Goal: Task Accomplishment & Management: Complete application form

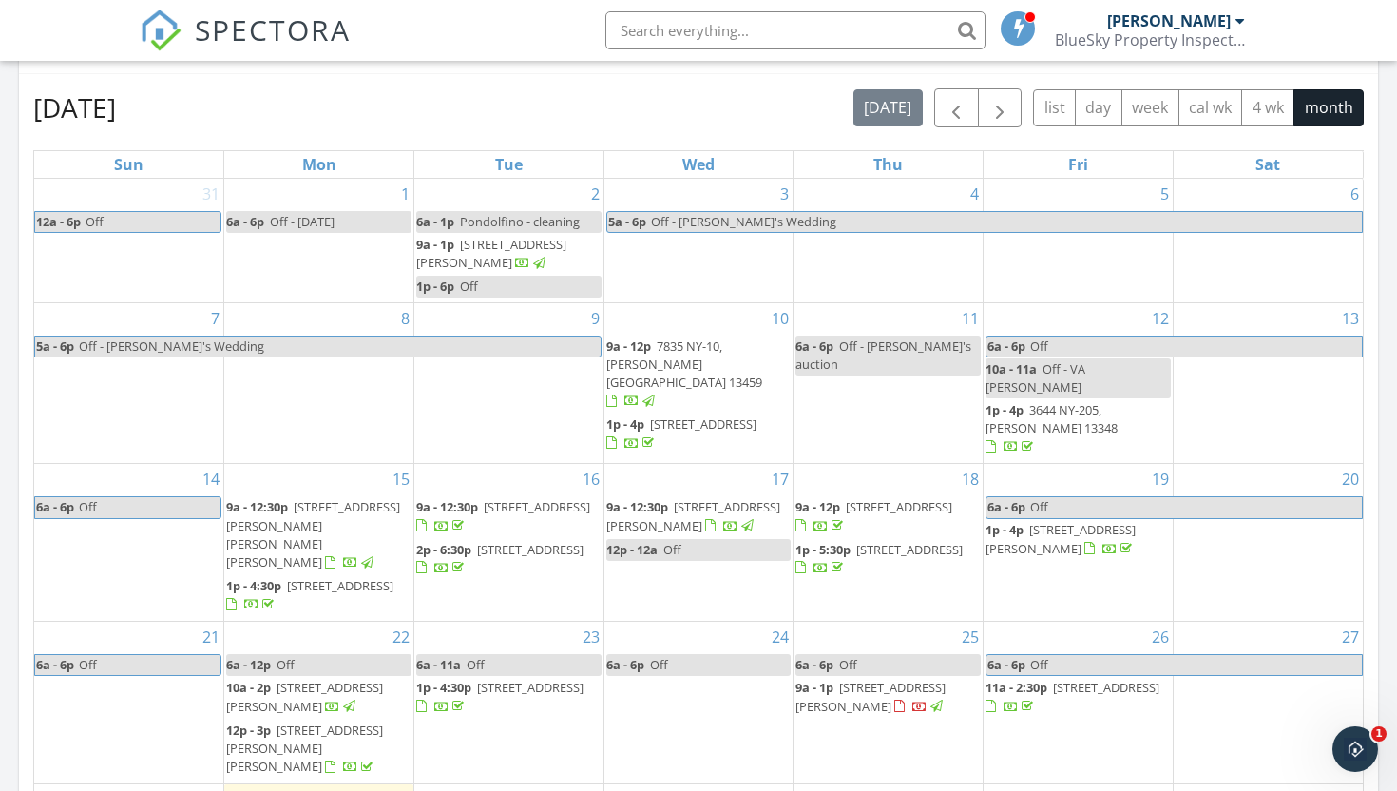
scroll to position [822, 0]
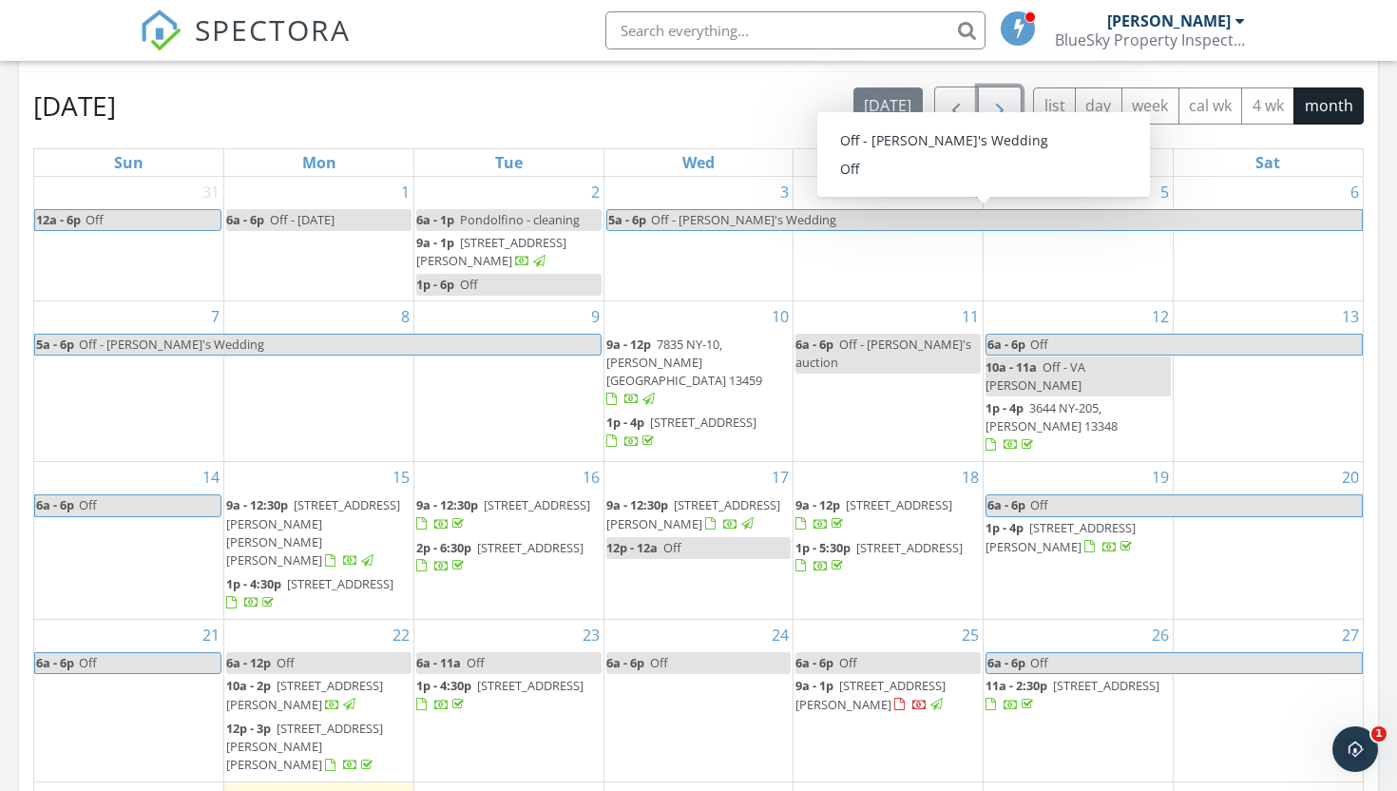
click at [986, 113] on button "button" at bounding box center [1000, 105] width 45 height 39
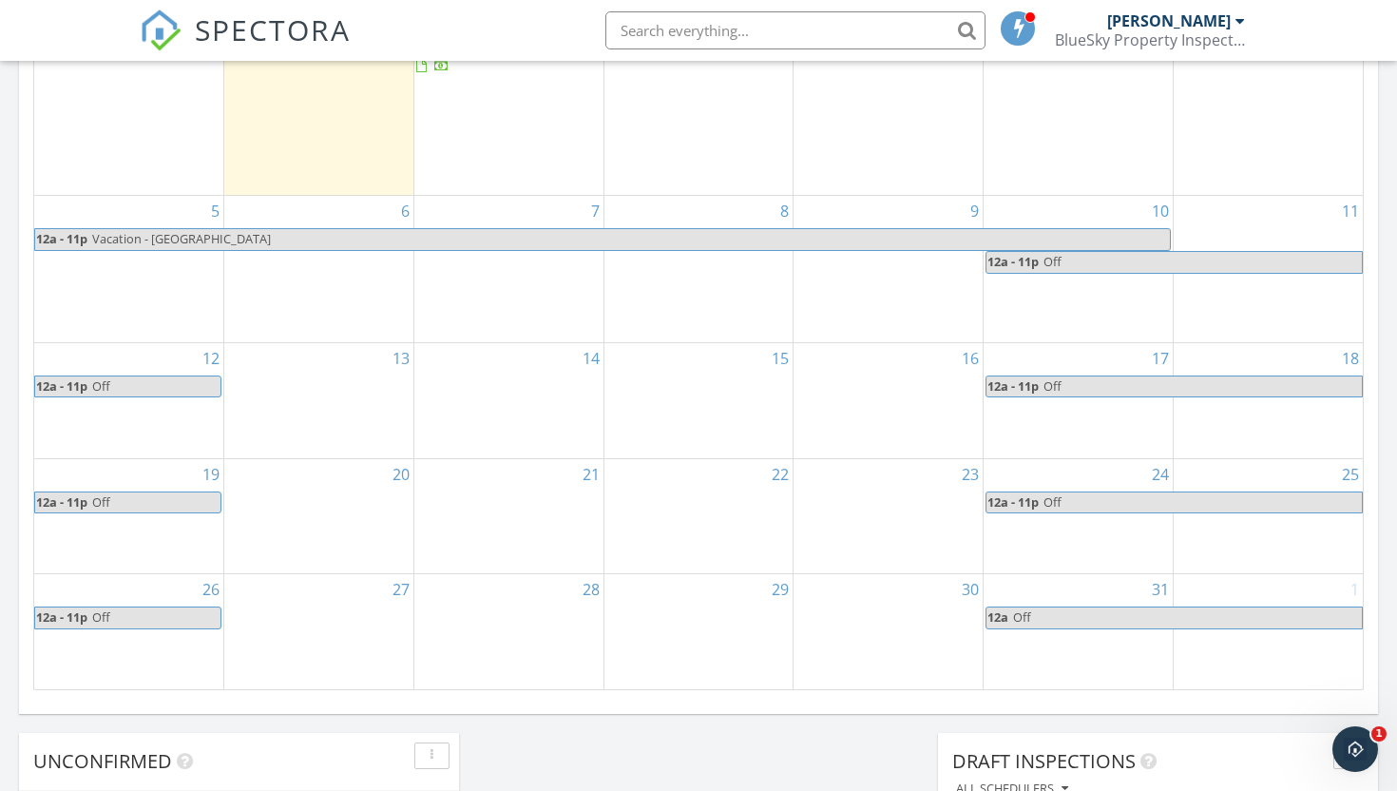
scroll to position [1051, 0]
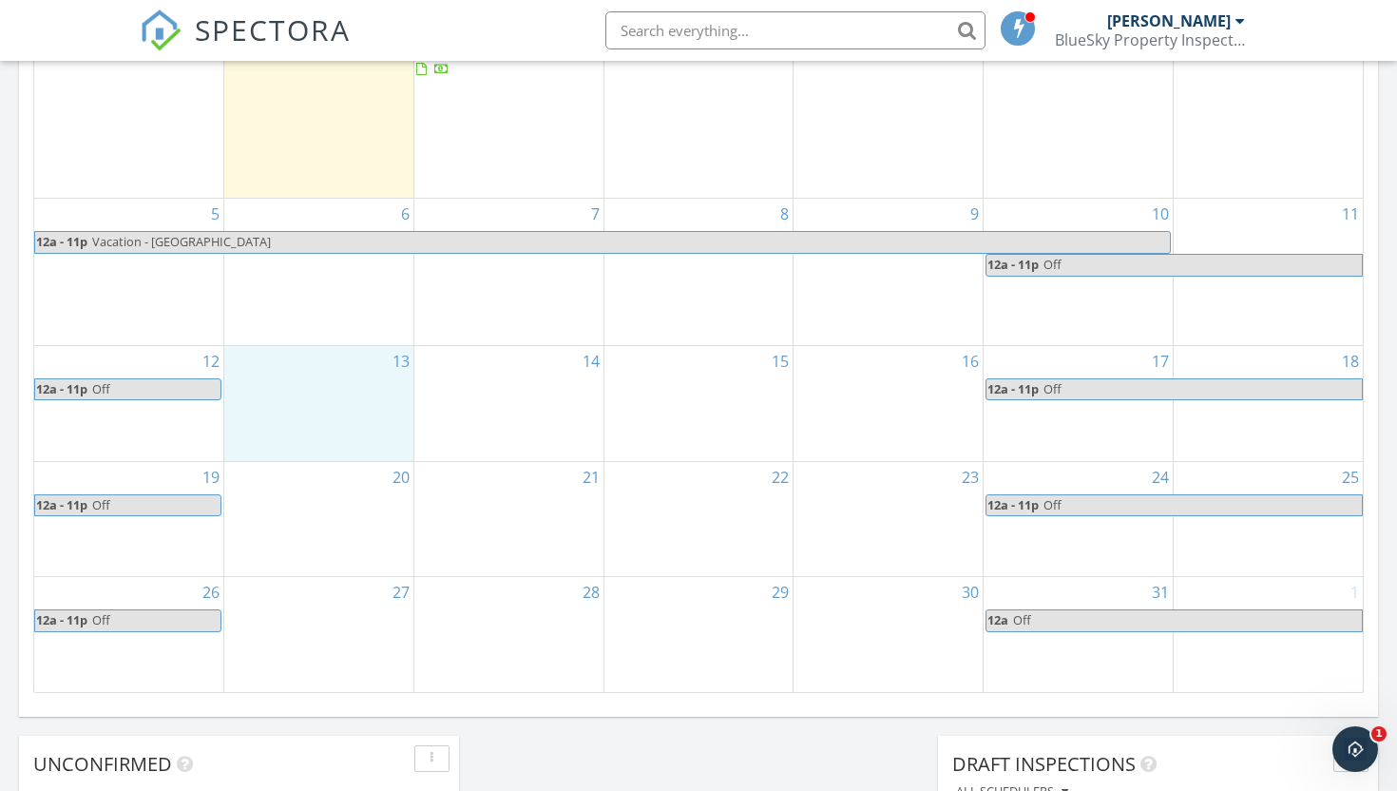
click at [307, 361] on div "13" at bounding box center [318, 403] width 189 height 115
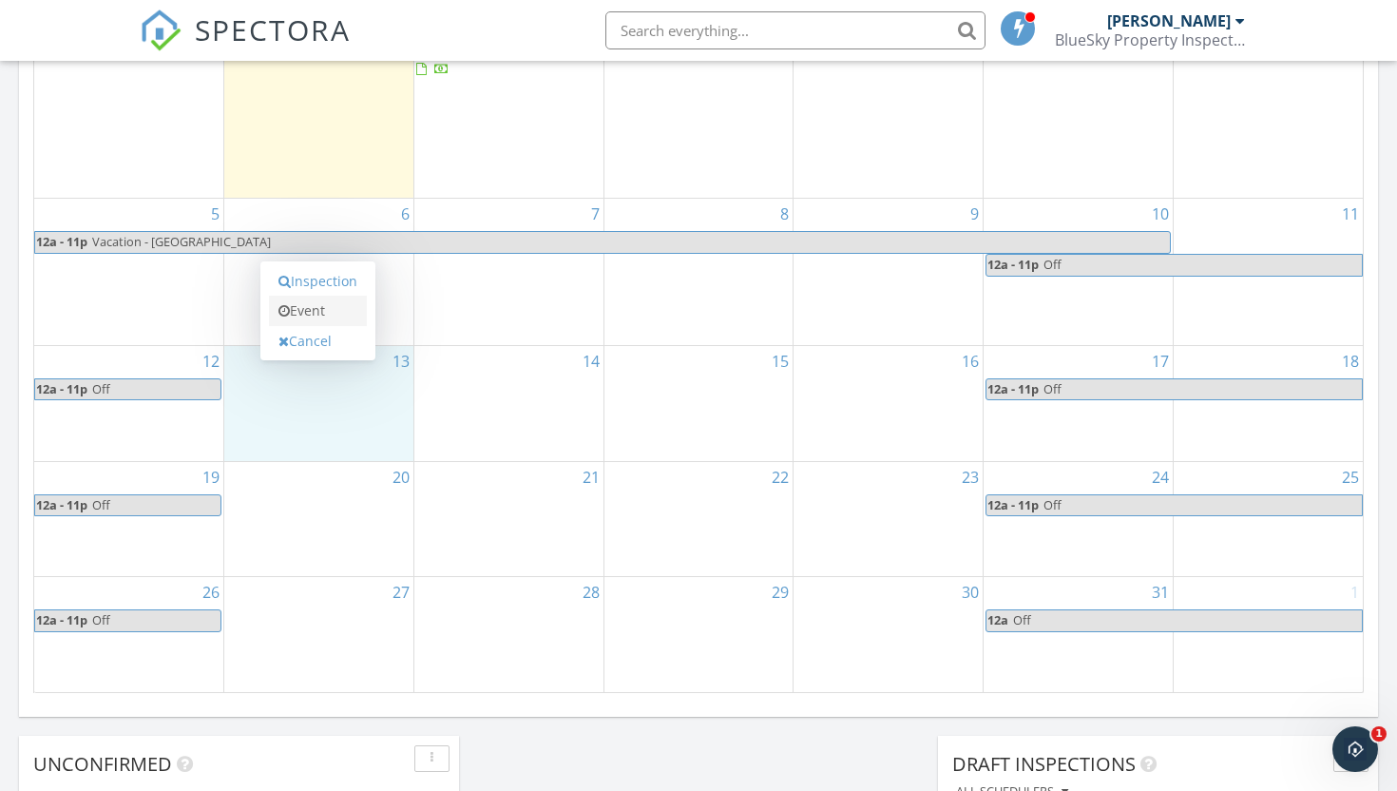
click at [312, 314] on link "Event" at bounding box center [318, 311] width 98 height 30
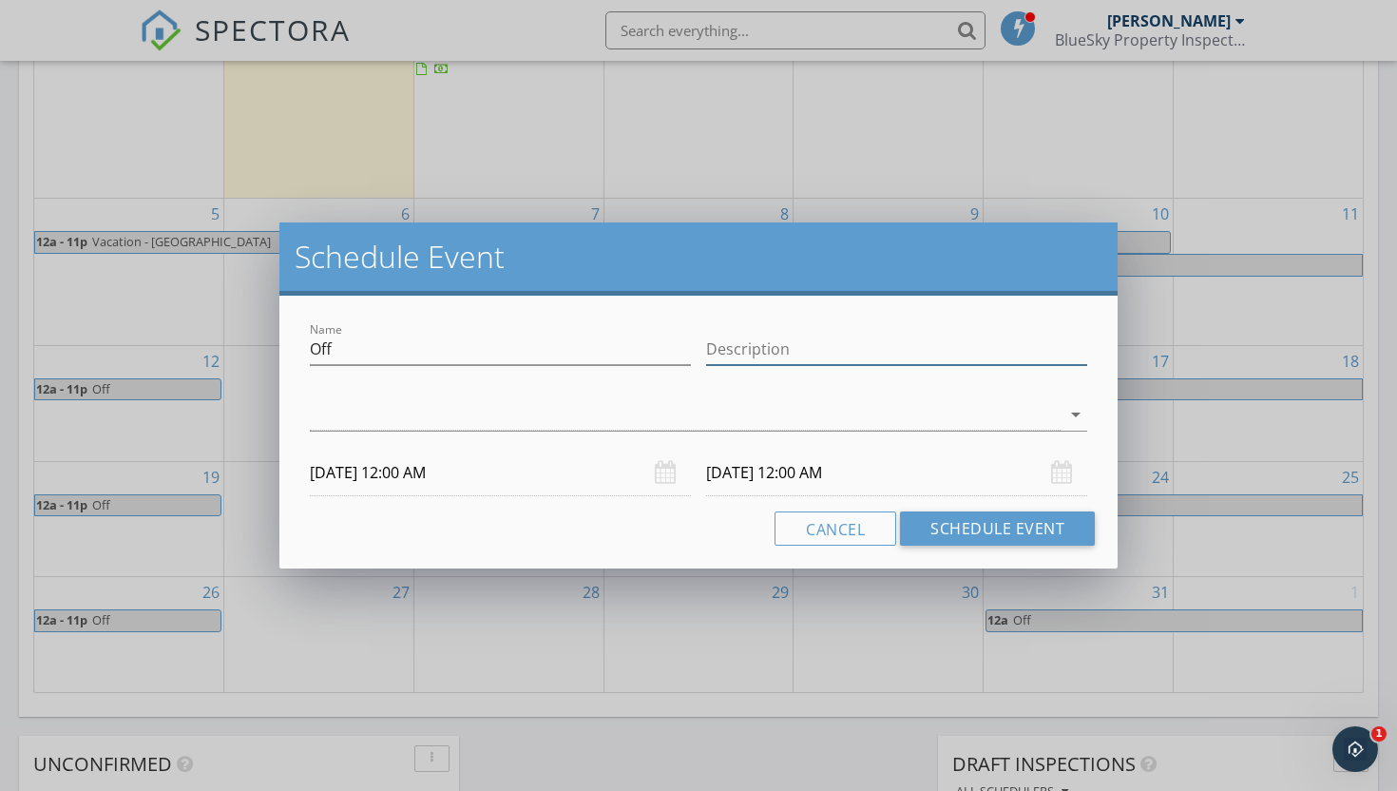
click at [743, 346] on input "Description" at bounding box center [896, 349] width 381 height 31
type input "Off"
click at [326, 411] on div at bounding box center [685, 414] width 751 height 31
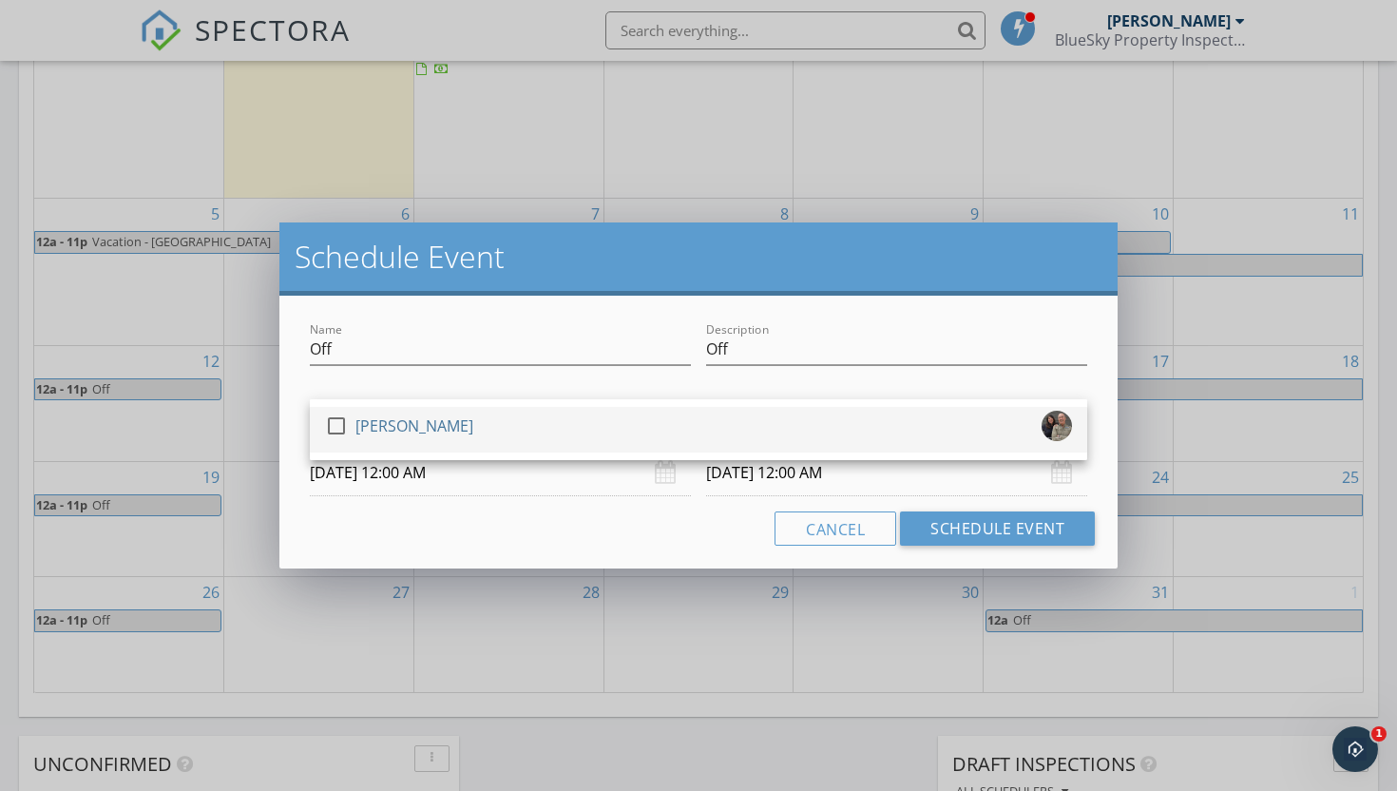
click at [348, 429] on div at bounding box center [336, 426] width 32 height 32
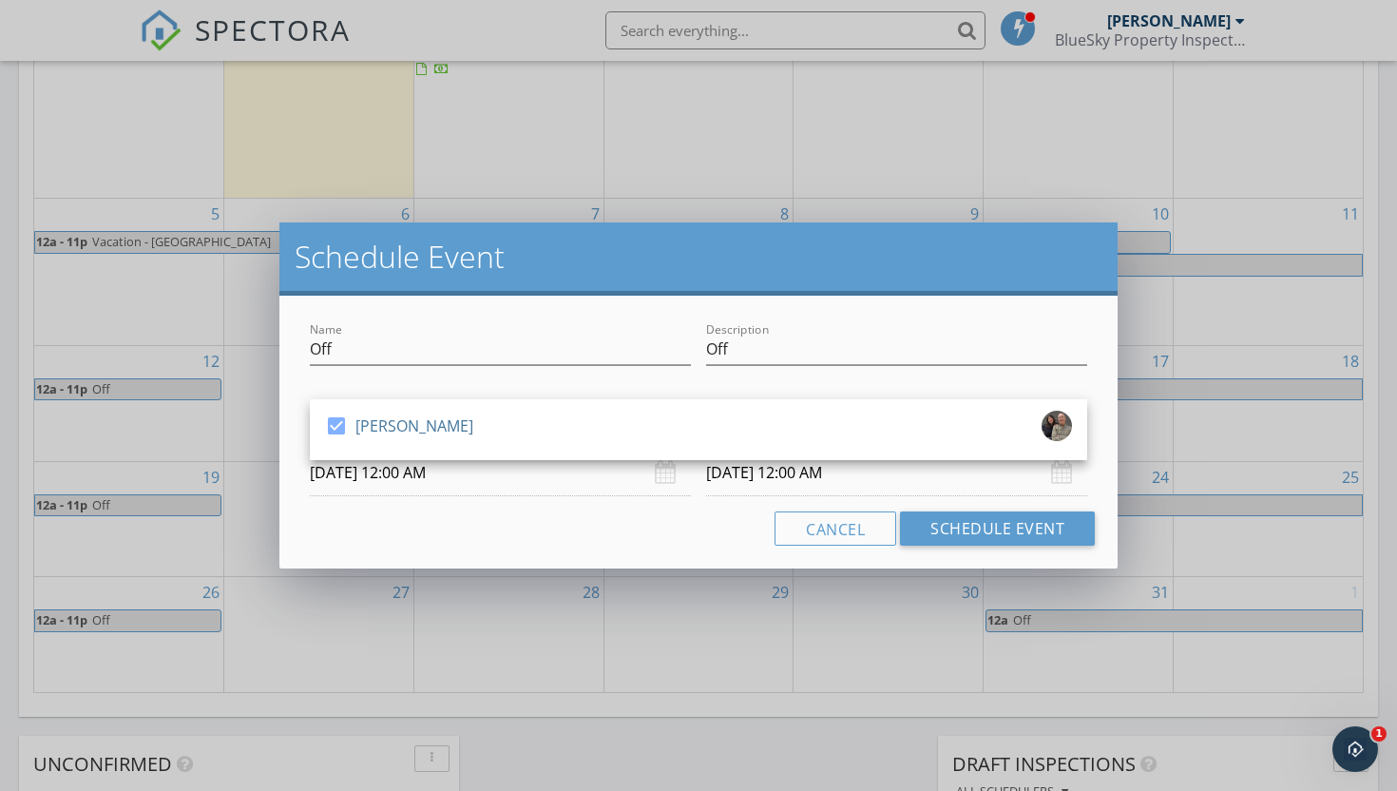
click at [395, 475] on input "[DATE] 12:00 AM" at bounding box center [500, 473] width 381 height 47
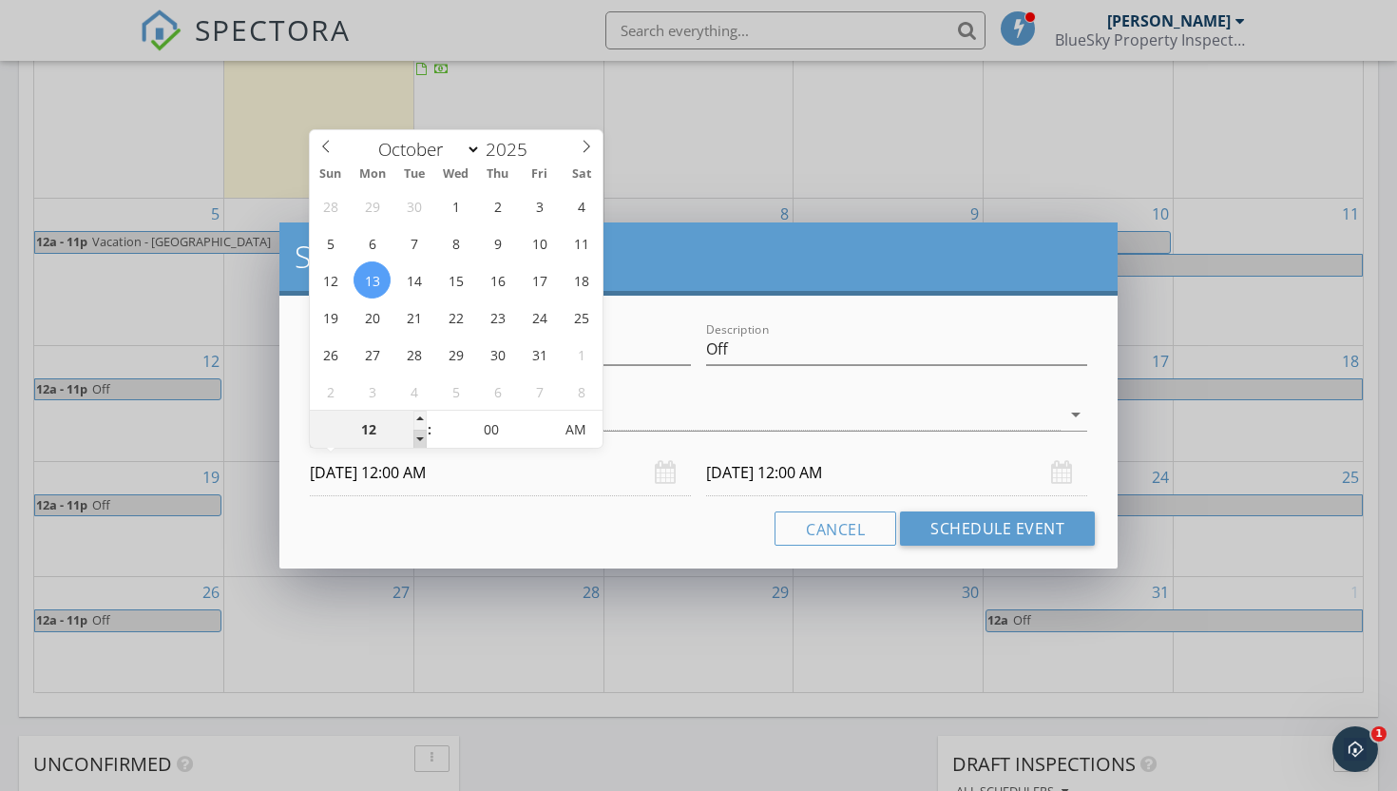
type input "11"
type input "[DATE] 11:00 PM"
click at [424, 438] on span at bounding box center [419, 439] width 13 height 19
type input "10"
type input "[DATE] 10:00 PM"
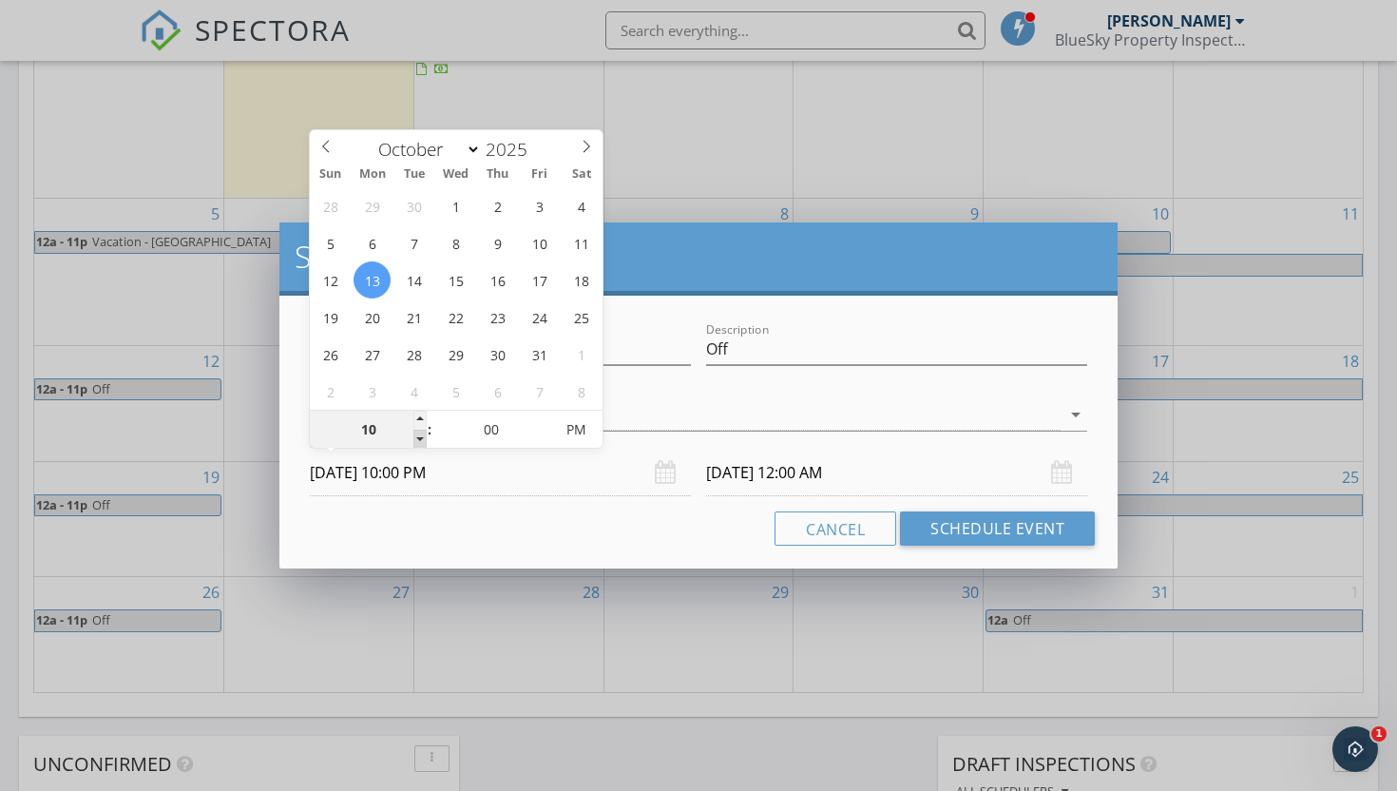
click at [424, 438] on span at bounding box center [419, 439] width 13 height 19
type input "09"
type input "[DATE] 9:00 PM"
click at [424, 438] on span at bounding box center [419, 439] width 13 height 19
type input "08"
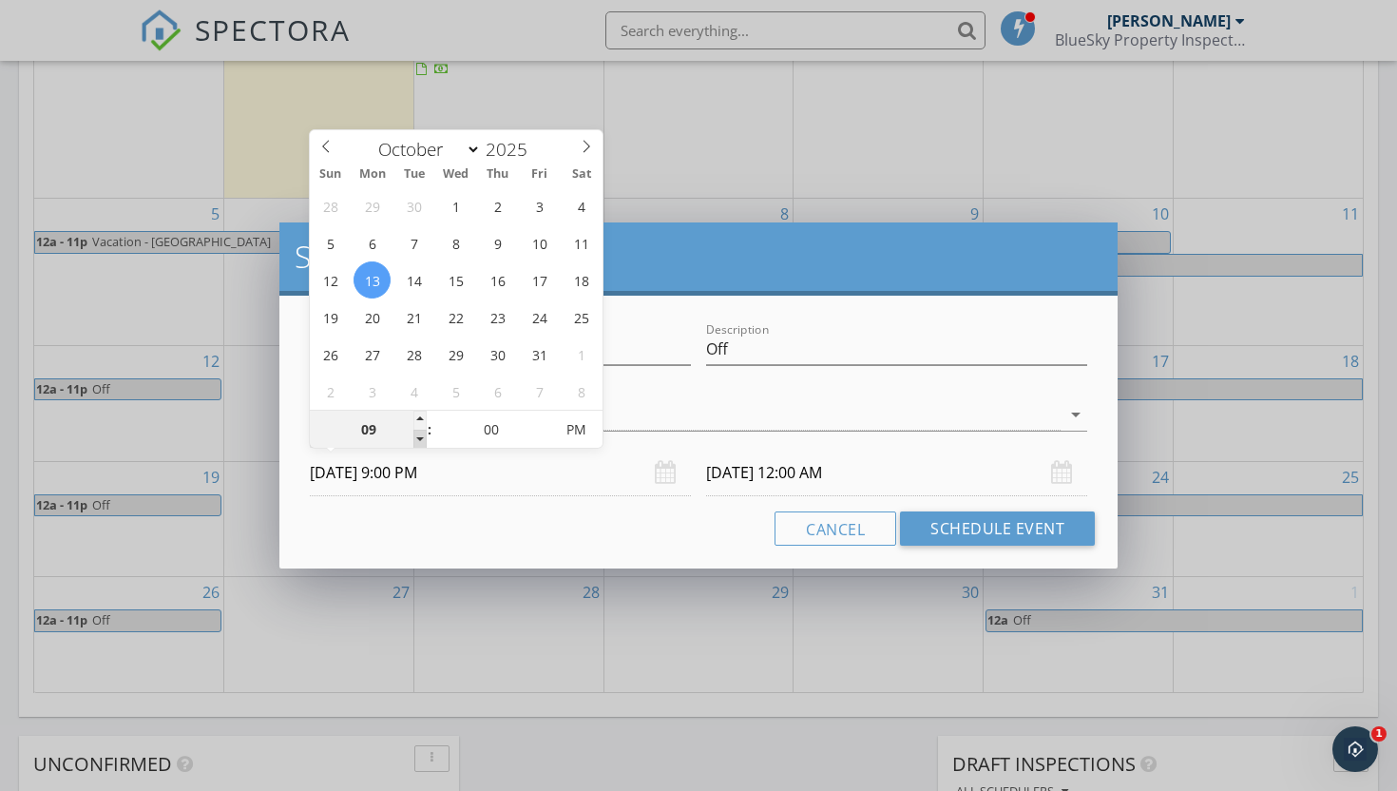
type input "[DATE] 8:00 PM"
click at [424, 438] on span at bounding box center [419, 439] width 13 height 19
type input "07"
type input "[DATE] 7:00 PM"
click at [424, 438] on span at bounding box center [419, 439] width 13 height 19
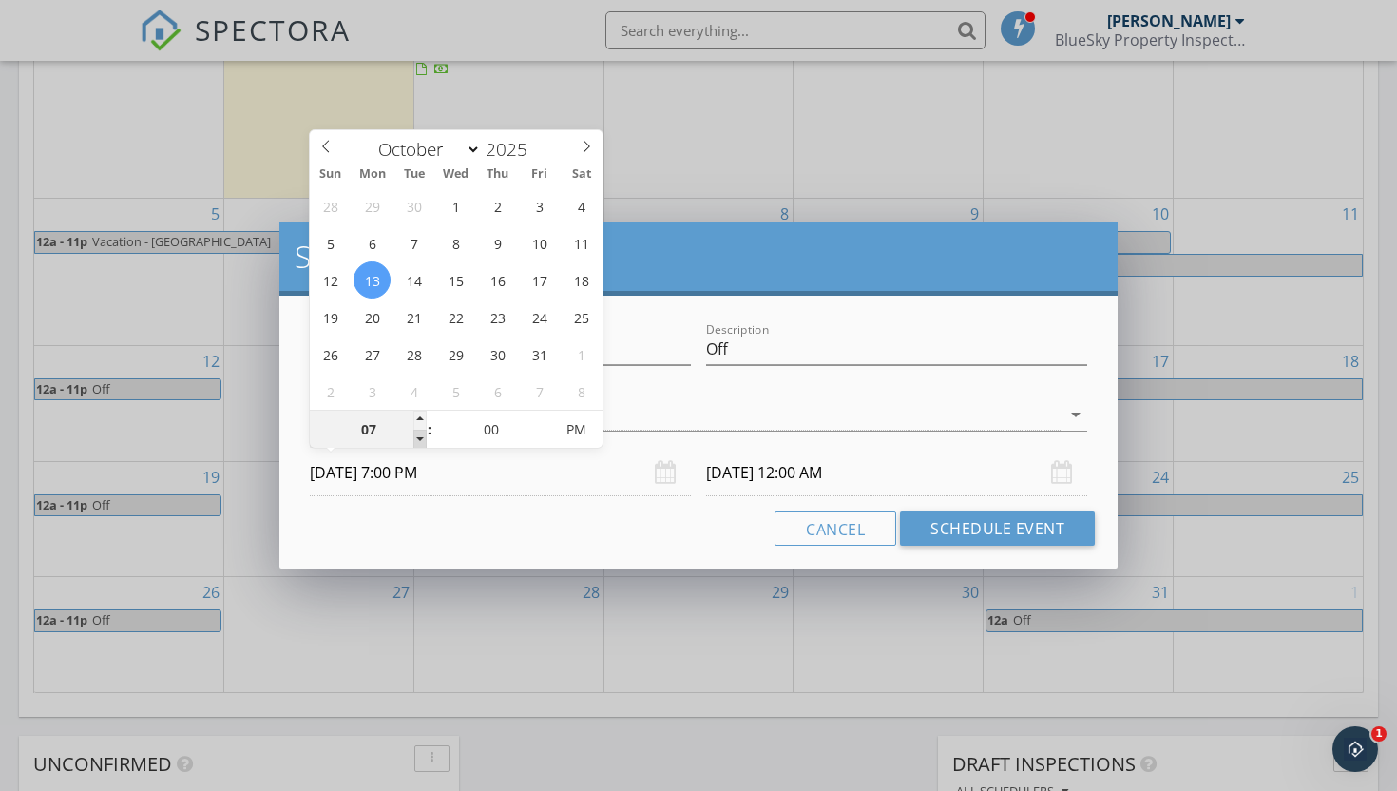
type input "06"
type input "[DATE] 6:00 PM"
click at [424, 438] on span at bounding box center [419, 439] width 13 height 19
type input "[DATE] 6:00 PM"
type input "[DATE] 6:00 AM"
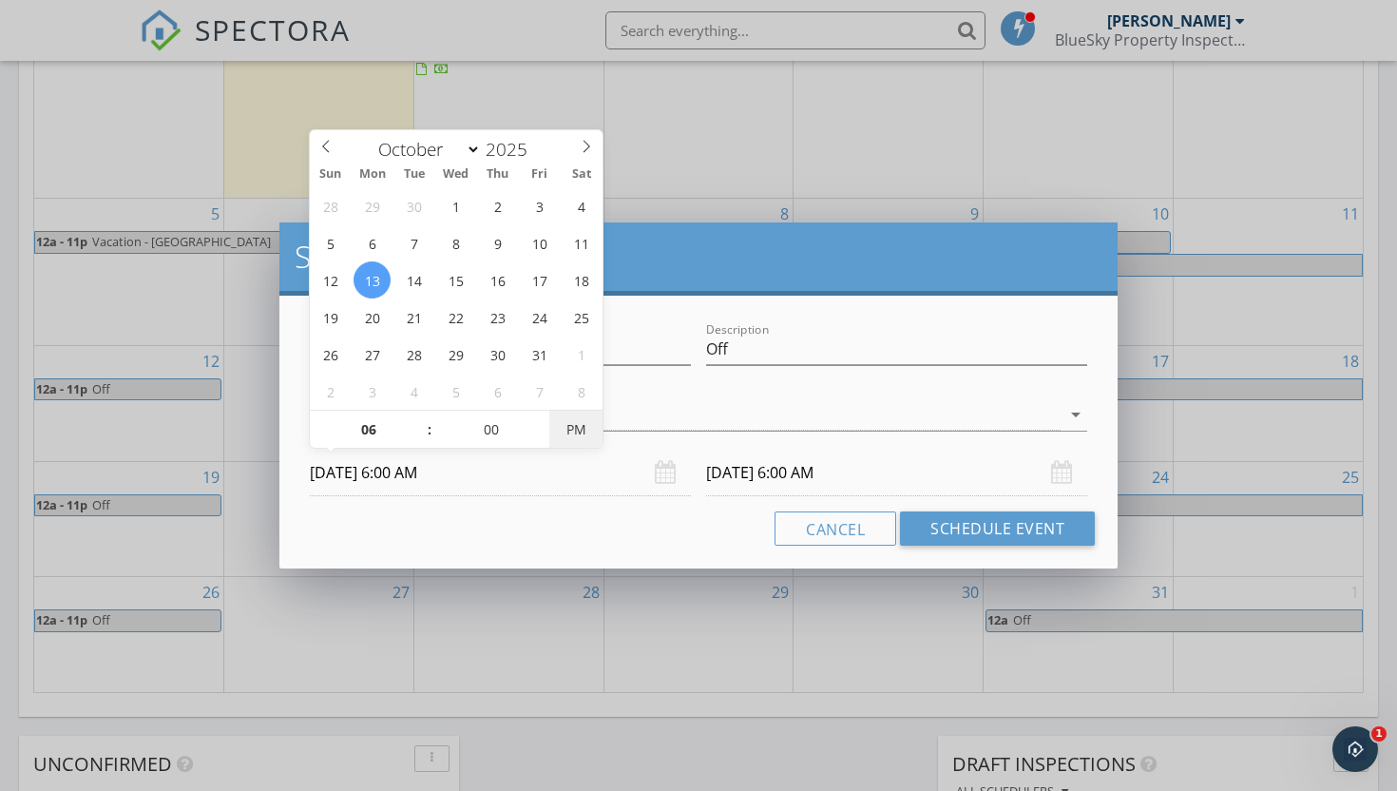
click at [573, 427] on span "PM" at bounding box center [575, 430] width 52 height 38
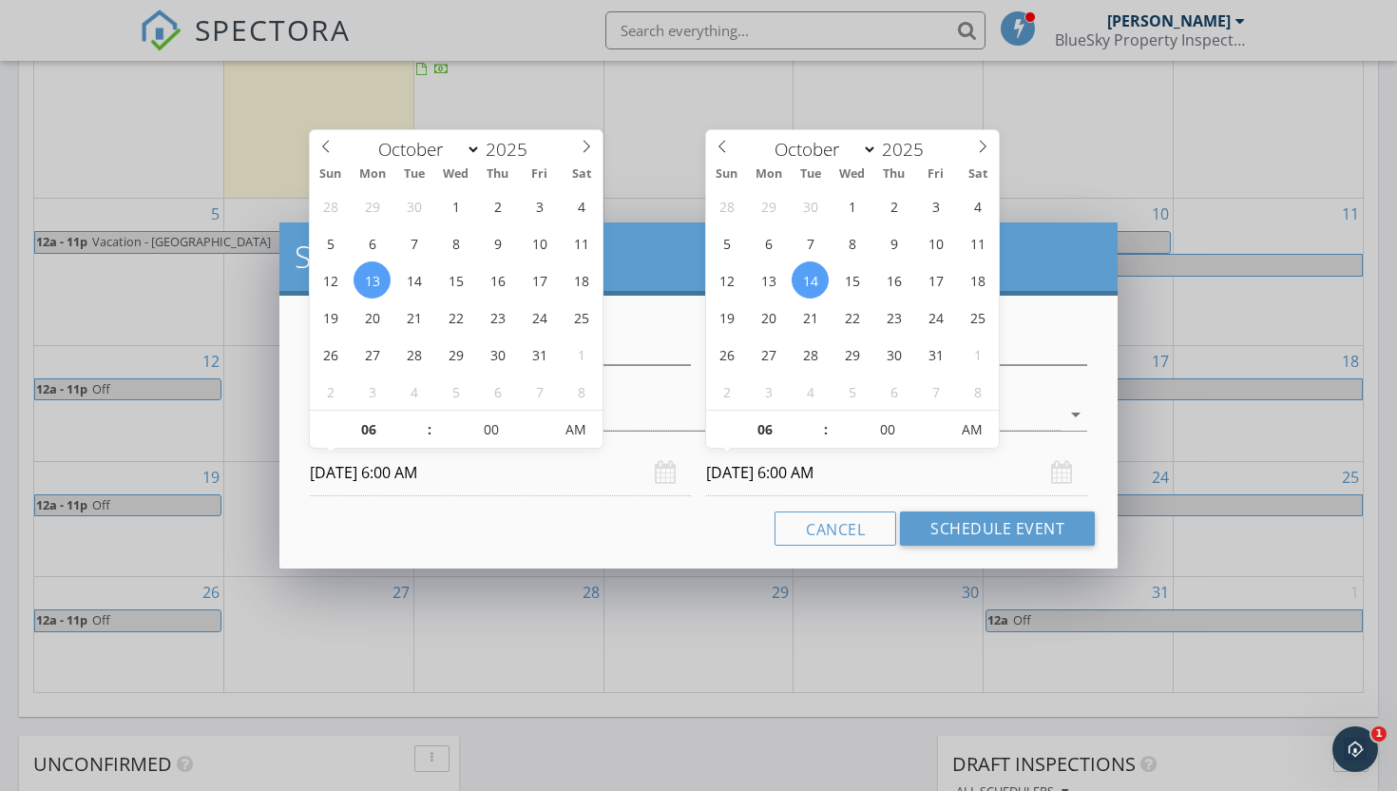
click at [767, 470] on input "[DATE] 6:00 AM" at bounding box center [896, 473] width 381 height 47
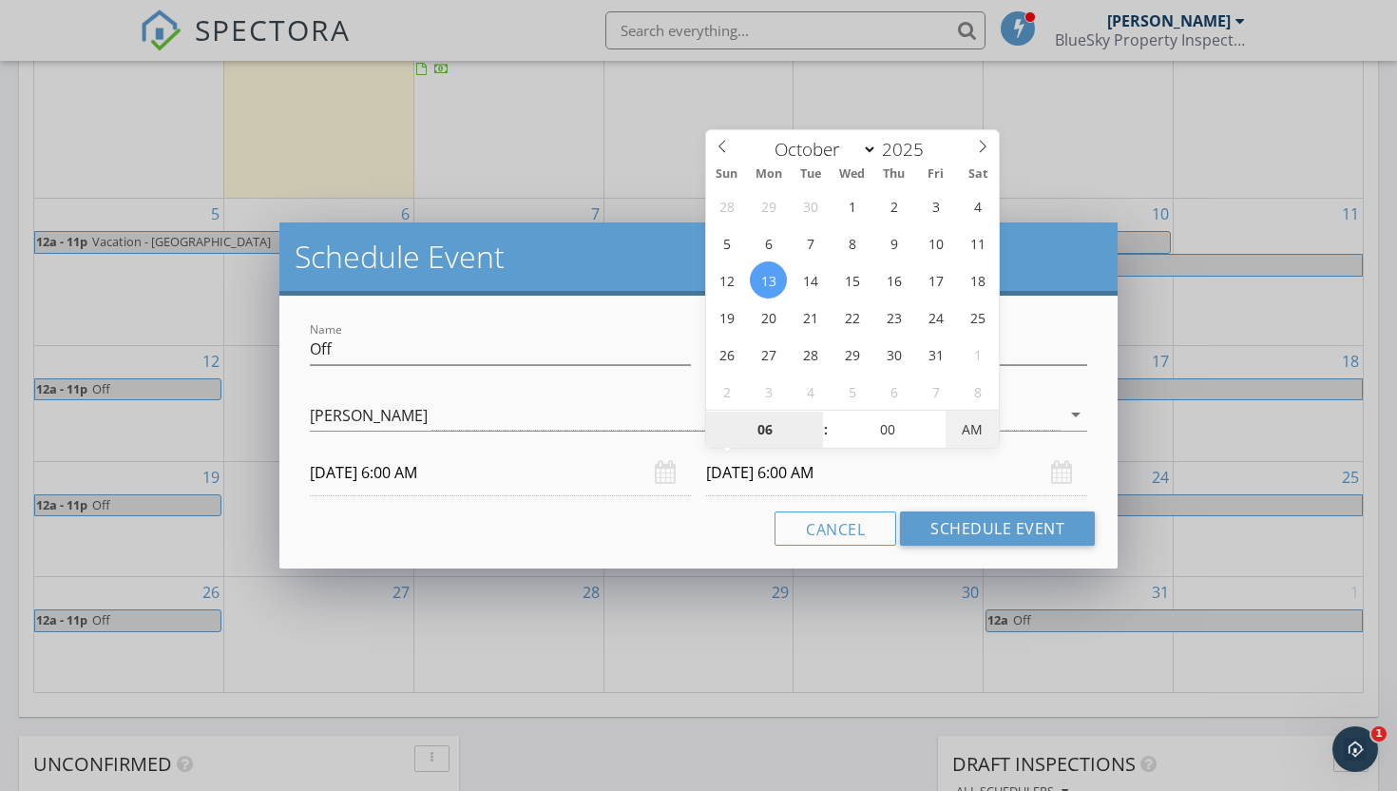
type input "[DATE] 6:00 PM"
click at [979, 440] on span "AM" at bounding box center [972, 430] width 52 height 38
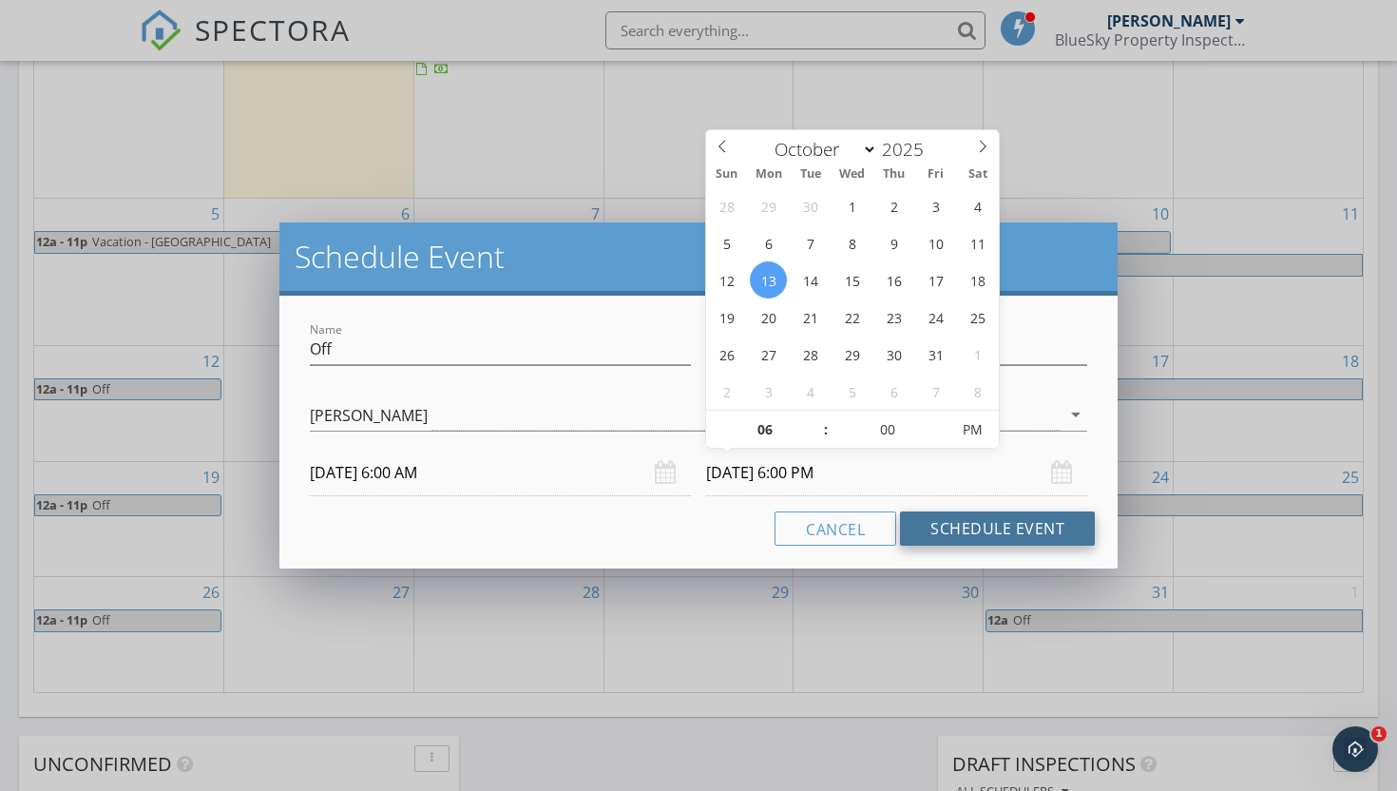
click at [988, 521] on button "Schedule Event" at bounding box center [997, 528] width 195 height 34
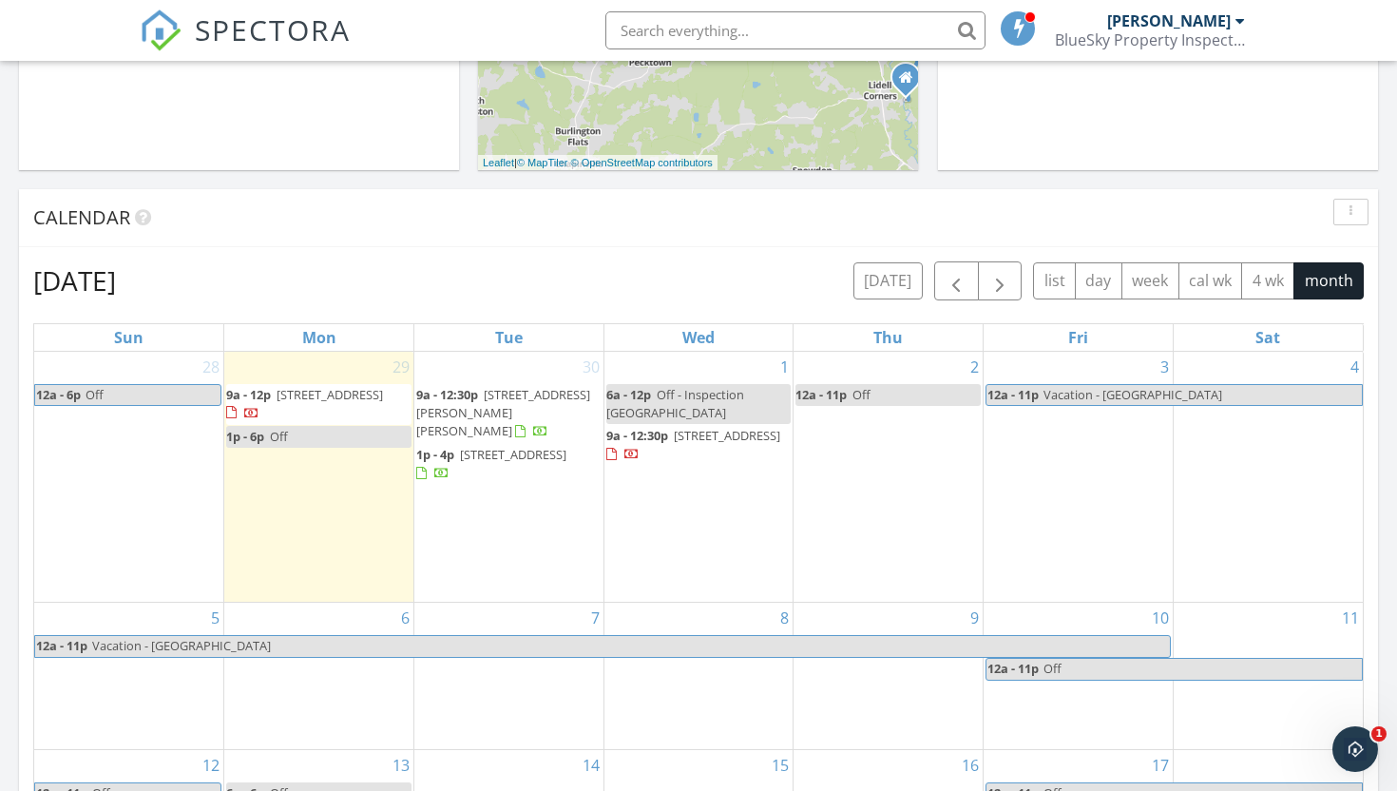
scroll to position [631, 0]
